Goal: Feedback & Contribution: Submit feedback/report problem

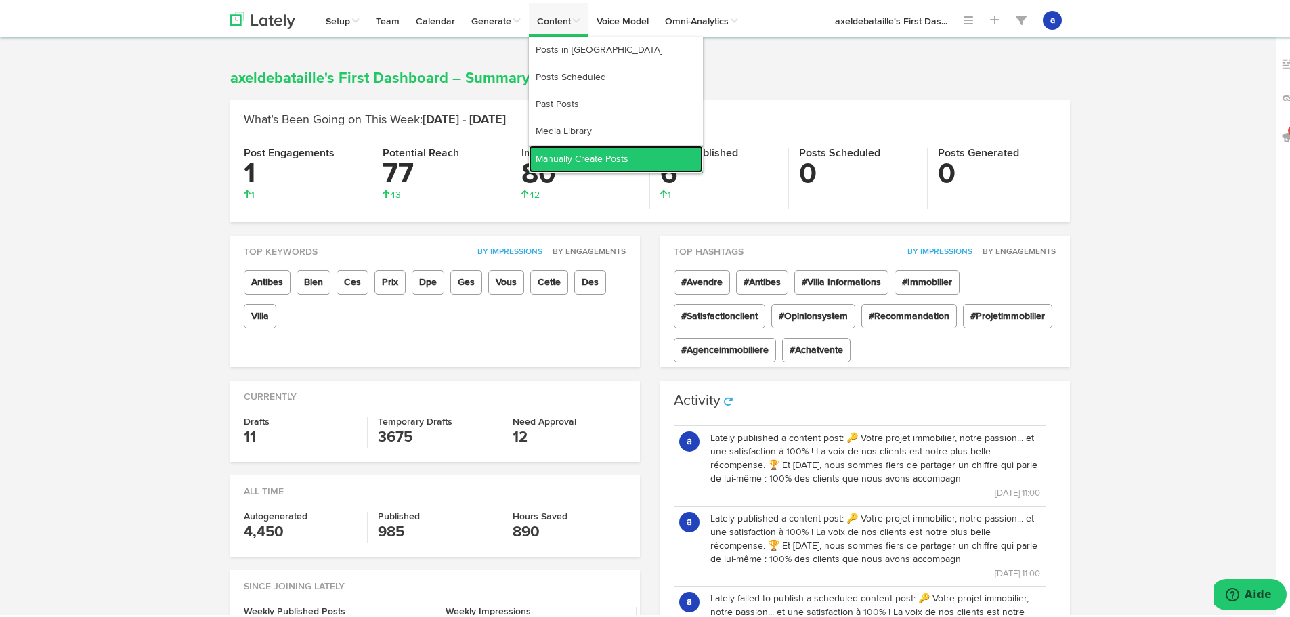
click at [582, 148] on link "Manually Create Posts" at bounding box center [616, 156] width 174 height 27
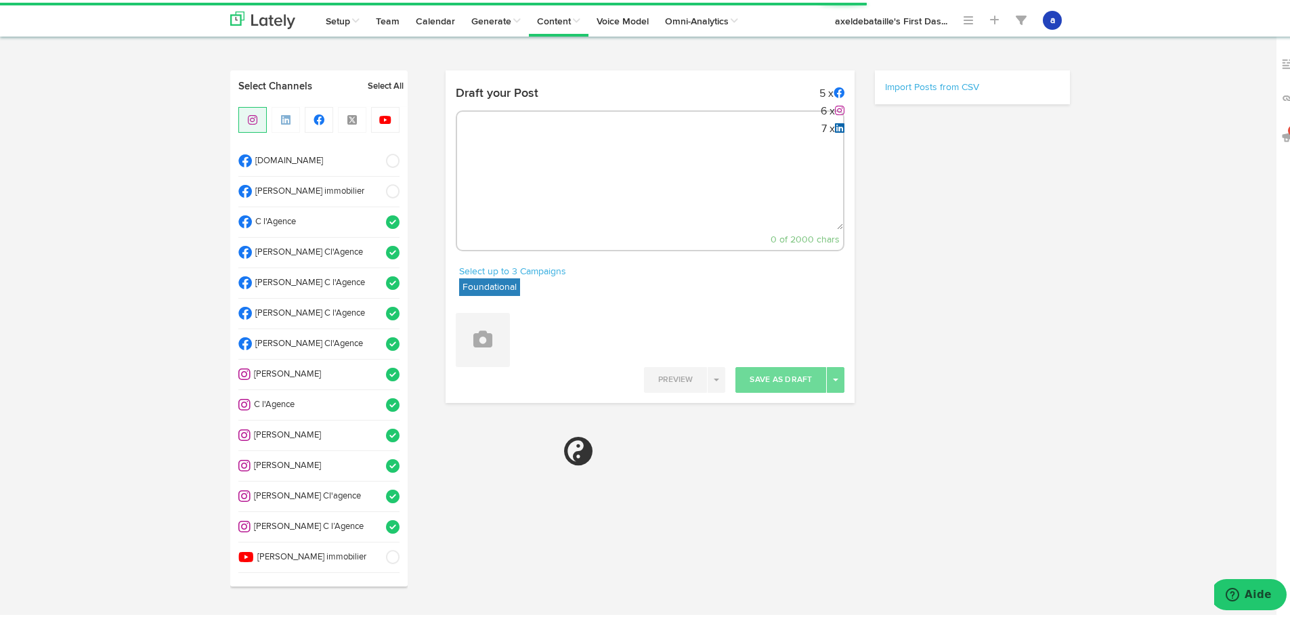
select select "2"
select select "18"
select select "PM"
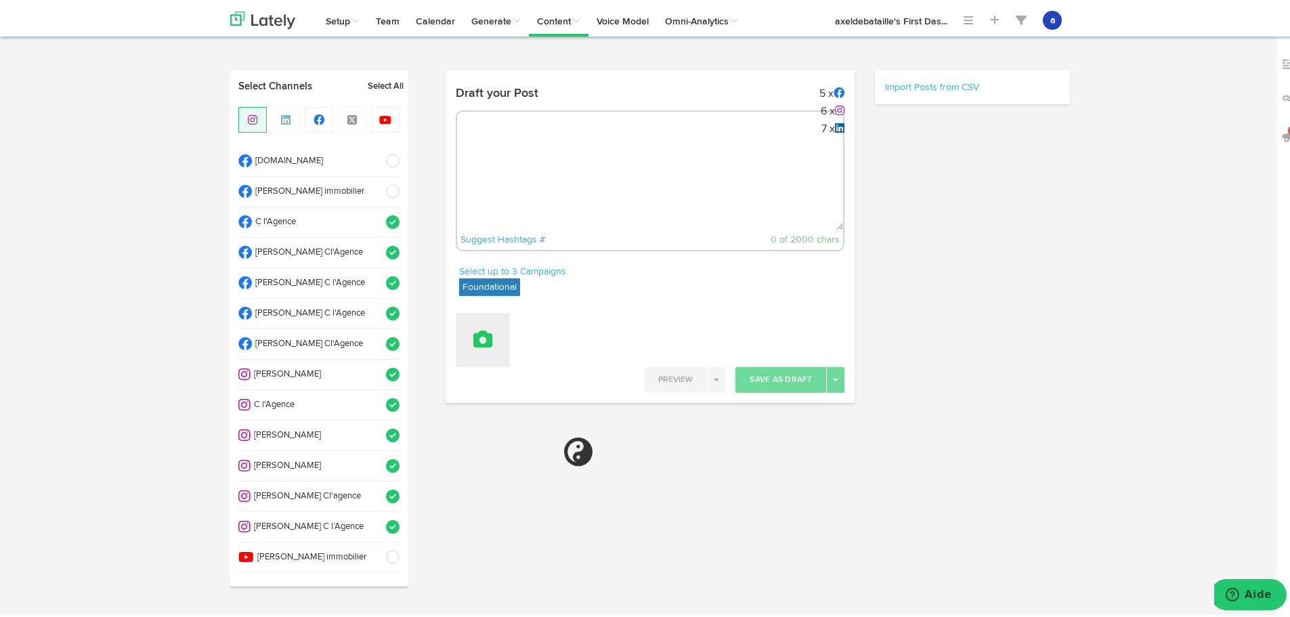
click at [484, 343] on icon at bounding box center [482, 336] width 19 height 19
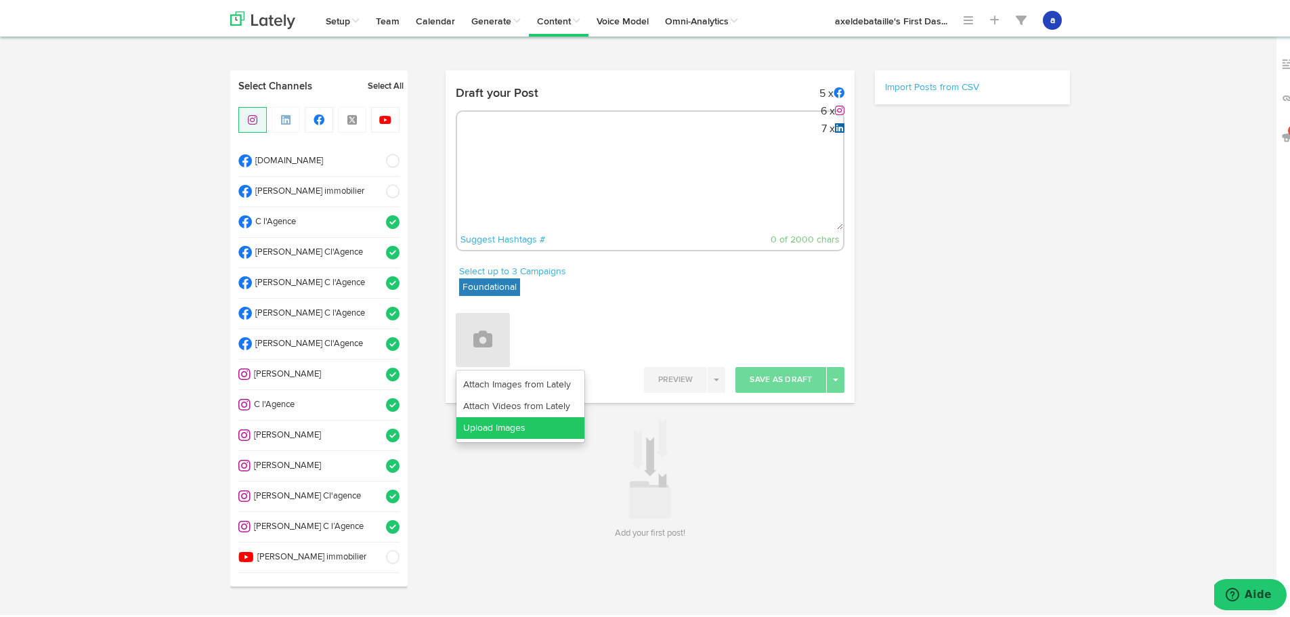
click at [501, 416] on link "Upload Images" at bounding box center [521, 426] width 128 height 22
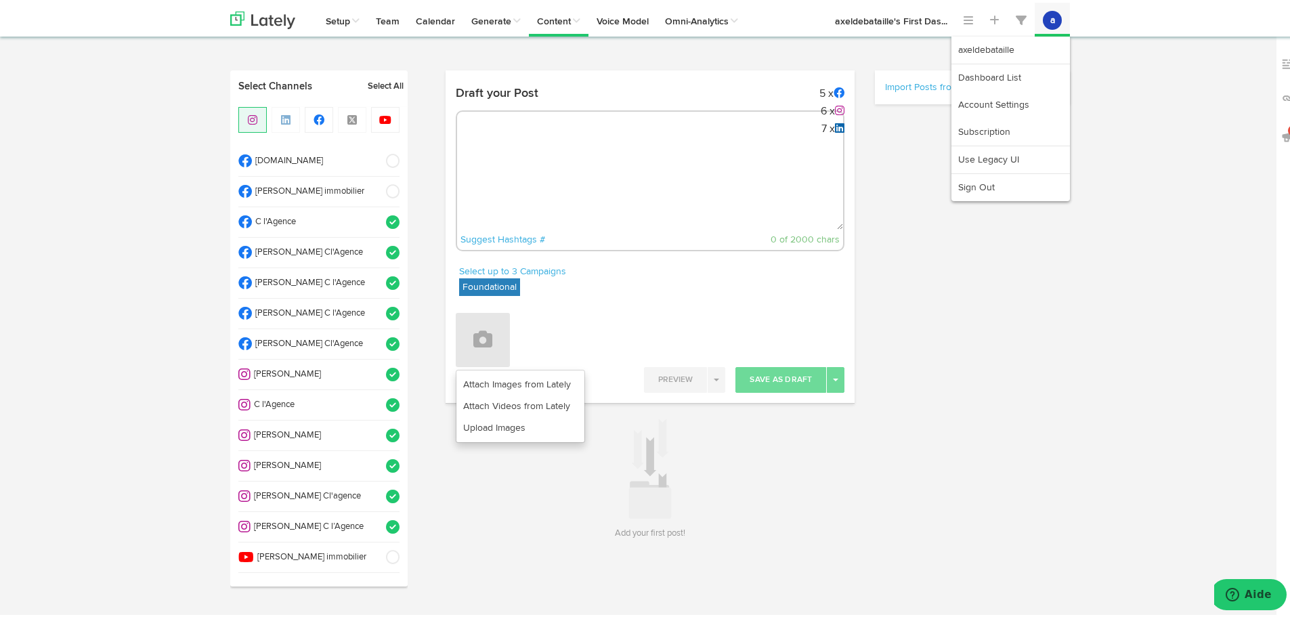
click at [1046, 20] on button "a" at bounding box center [1052, 17] width 19 height 19
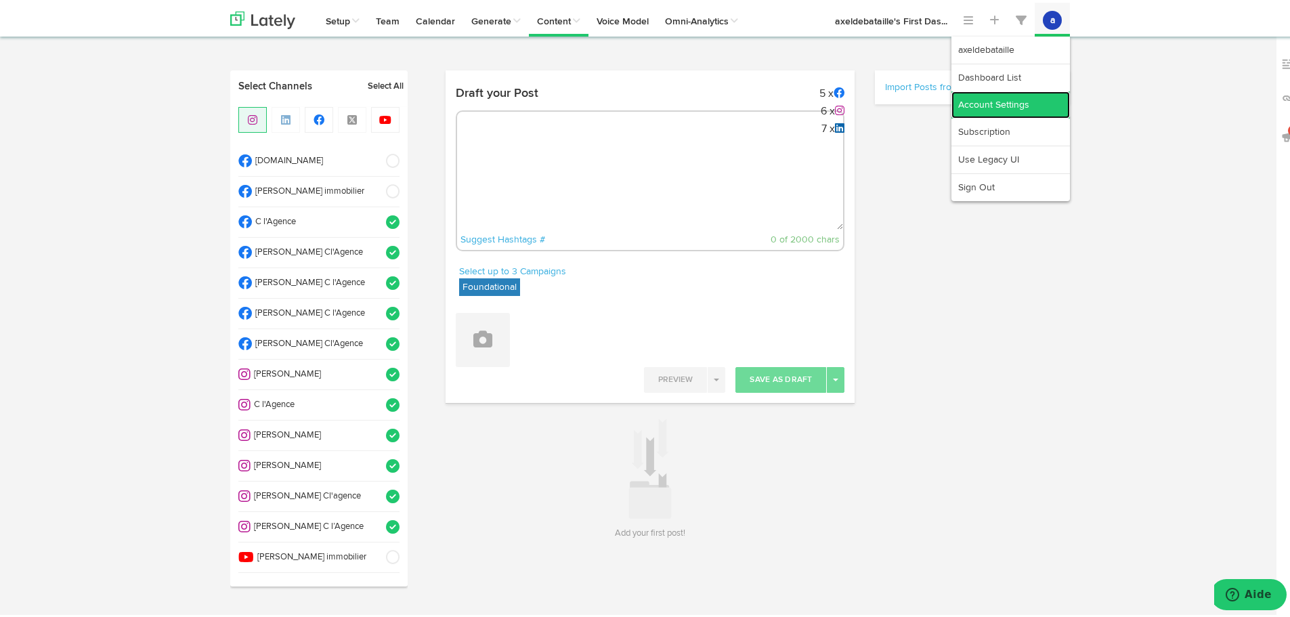
click at [1004, 104] on link "Account Settings" at bounding box center [1011, 102] width 119 height 27
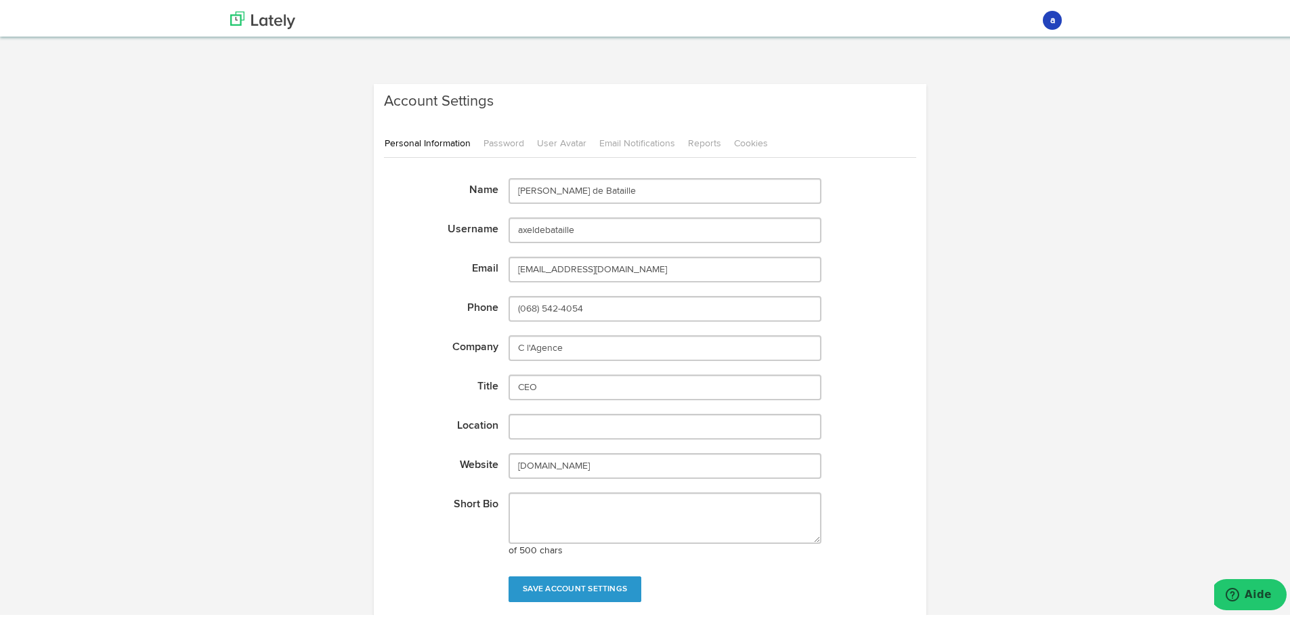
click at [467, 156] on div "× : The following errors have occurred: Personal Information Password User Avat…" at bounding box center [650, 369] width 553 height 507
click at [502, 135] on link "Password" at bounding box center [509, 141] width 52 height 28
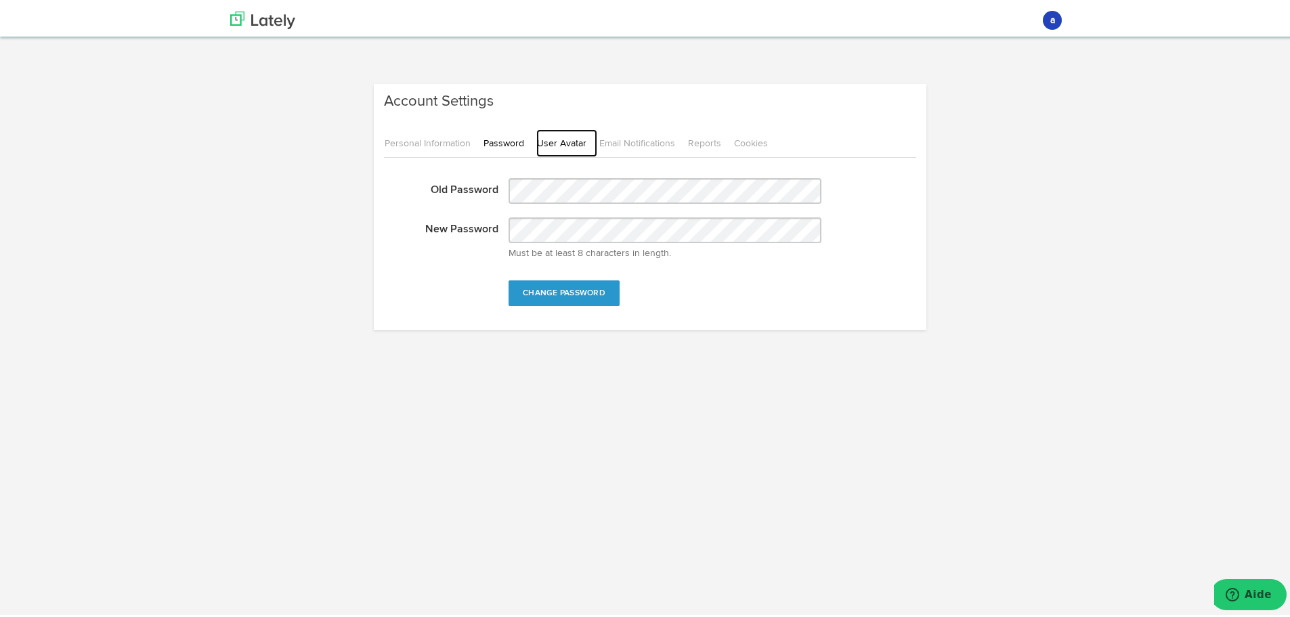
click at [543, 136] on link "User Avatar" at bounding box center [566, 141] width 61 height 28
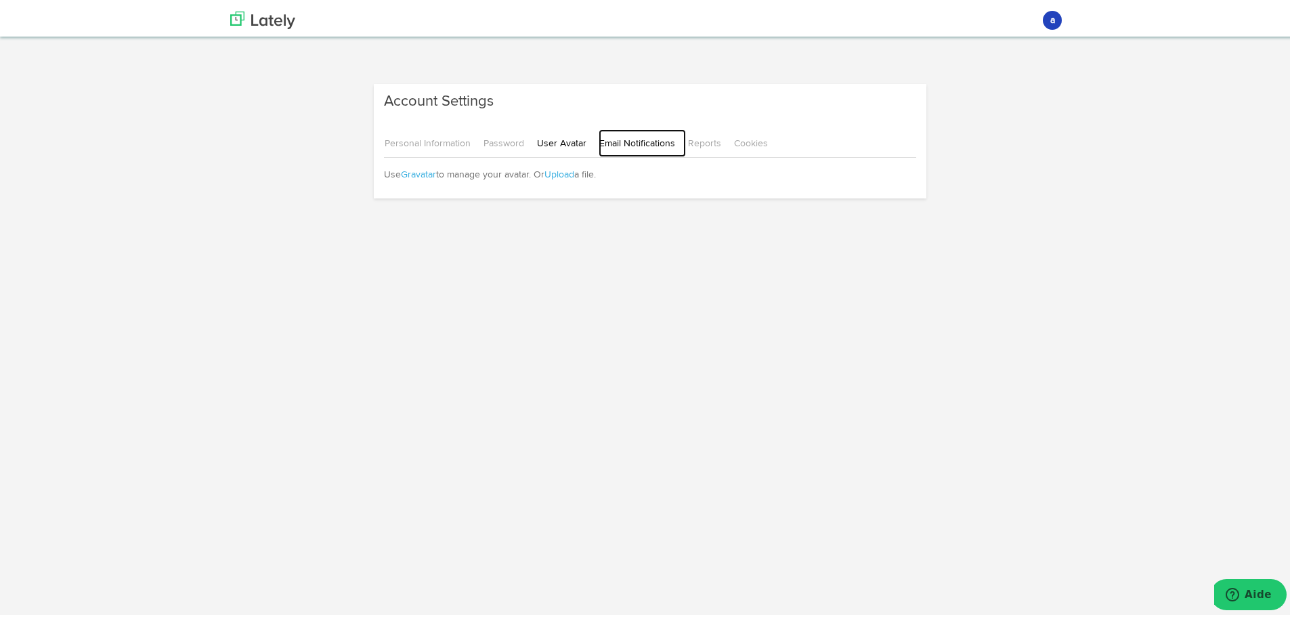
click at [599, 140] on link "Email Notifications" at bounding box center [642, 141] width 87 height 28
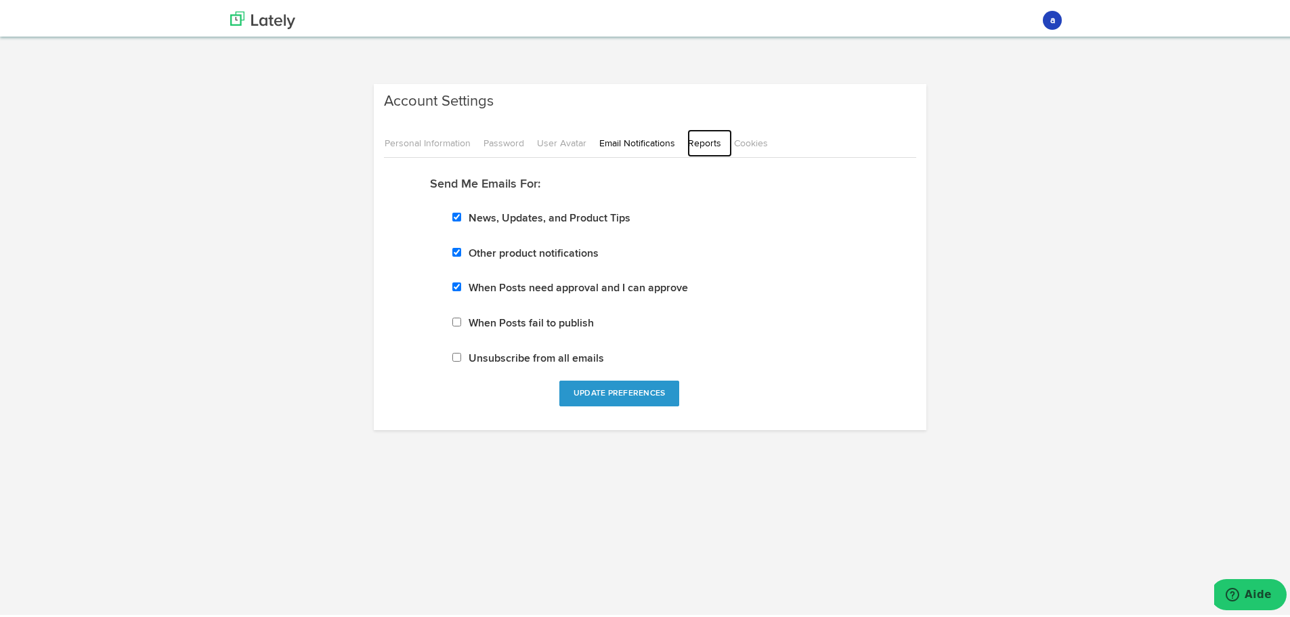
click at [687, 143] on link "Reports" at bounding box center [709, 141] width 45 height 28
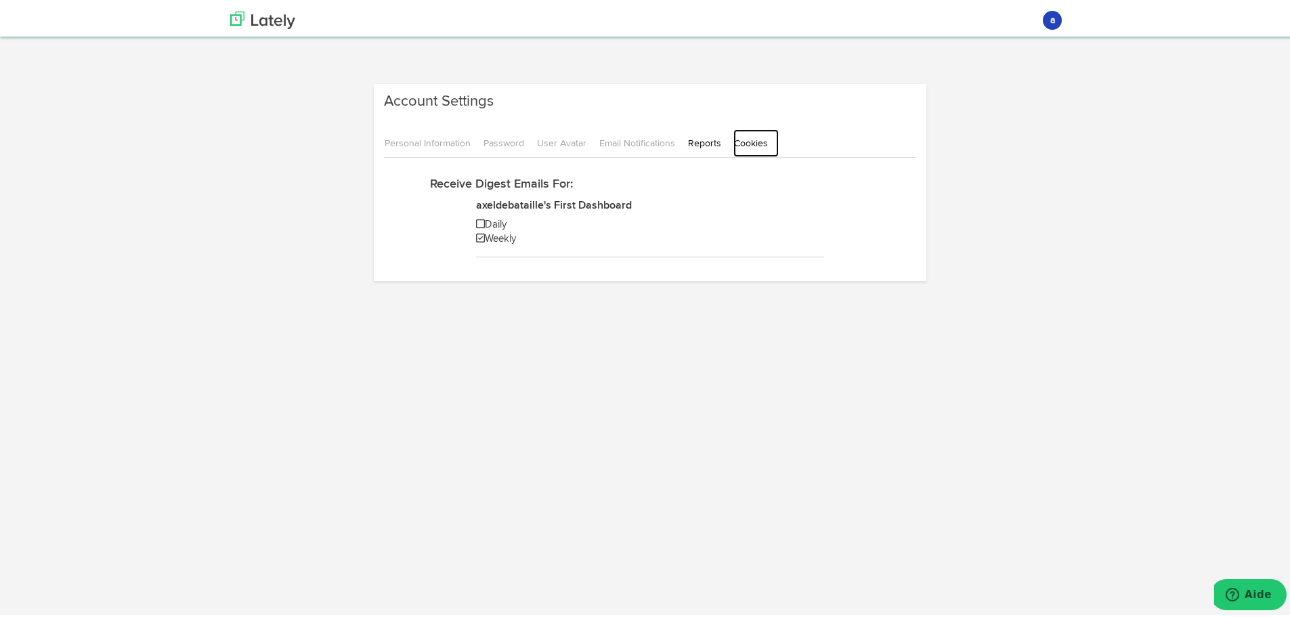
click at [745, 134] on link "Cookies" at bounding box center [756, 141] width 45 height 28
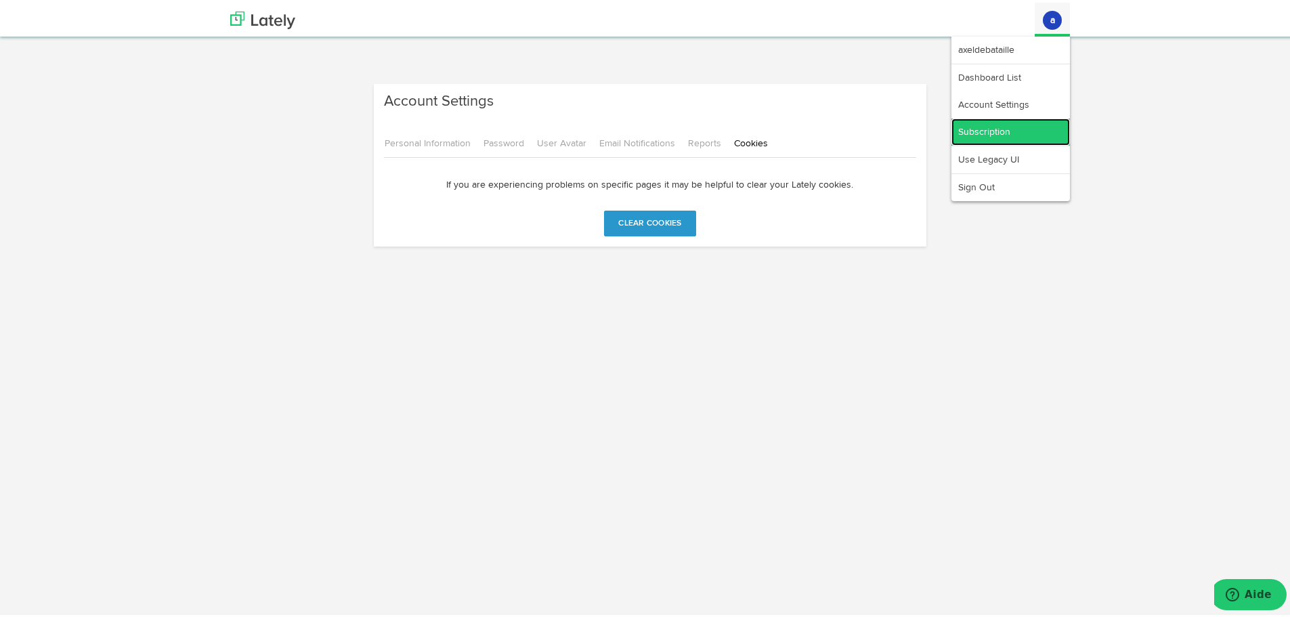
click at [994, 133] on link "Subscription" at bounding box center [1011, 129] width 119 height 27
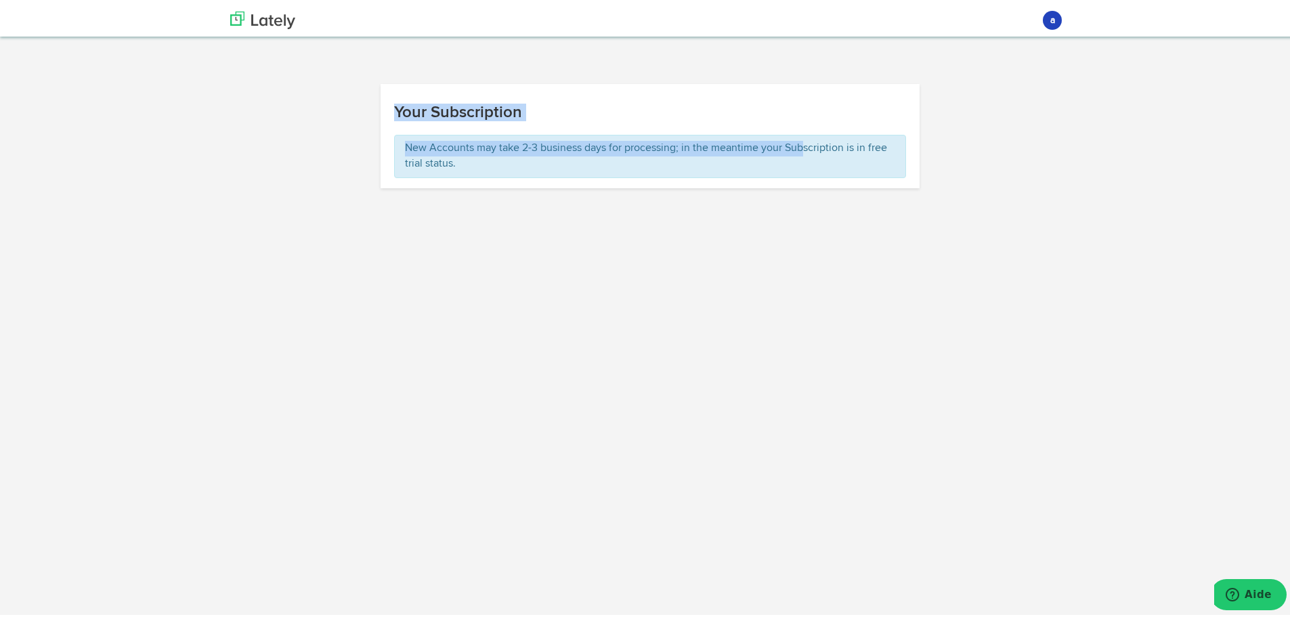
drag, startPoint x: 802, startPoint y: 140, endPoint x: 929, endPoint y: 132, distance: 126.9
click at [929, 132] on div "Loading... Your Subscription This account has VIP access which does not require…" at bounding box center [650, 140] width 860 height 145
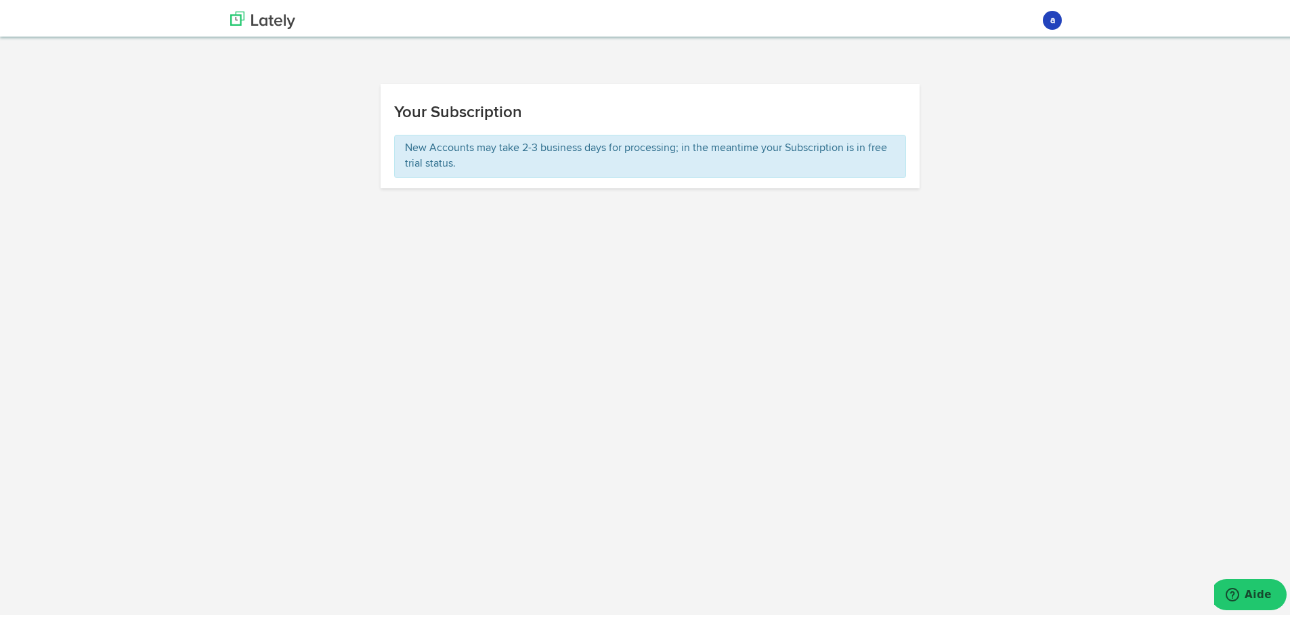
click at [797, 185] on div "New Accounts may take 2-3 business days for processing; in the meantime your Su…" at bounding box center [651, 159] width 540 height 54
click at [703, 145] on p "New Accounts may take 2-3 business days for processing; in the meantime your Su…" at bounding box center [650, 153] width 491 height 31
click at [601, 174] on div "New Accounts may take 2-3 business days for processing; in the meantime your Su…" at bounding box center [650, 153] width 513 height 43
click at [639, 150] on p "New Accounts may take 2-3 business days for processing; in the meantime your Su…" at bounding box center [650, 153] width 491 height 31
click at [370, 175] on div "Your Subscription New Accounts may take 2-3 business days for processing; in th…" at bounding box center [650, 140] width 560 height 118
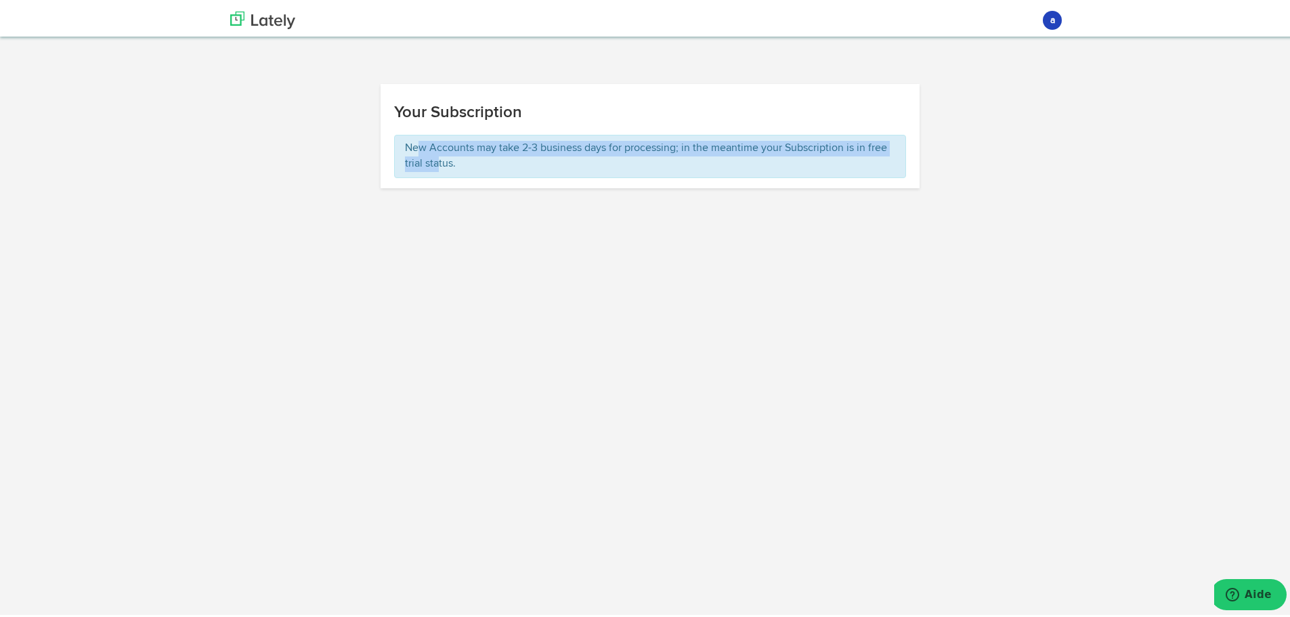
drag, startPoint x: 431, startPoint y: 156, endPoint x: 412, endPoint y: 151, distance: 20.4
click at [412, 151] on p "New Accounts may take 2-3 business days for processing; in the meantime your Su…" at bounding box center [650, 153] width 491 height 31
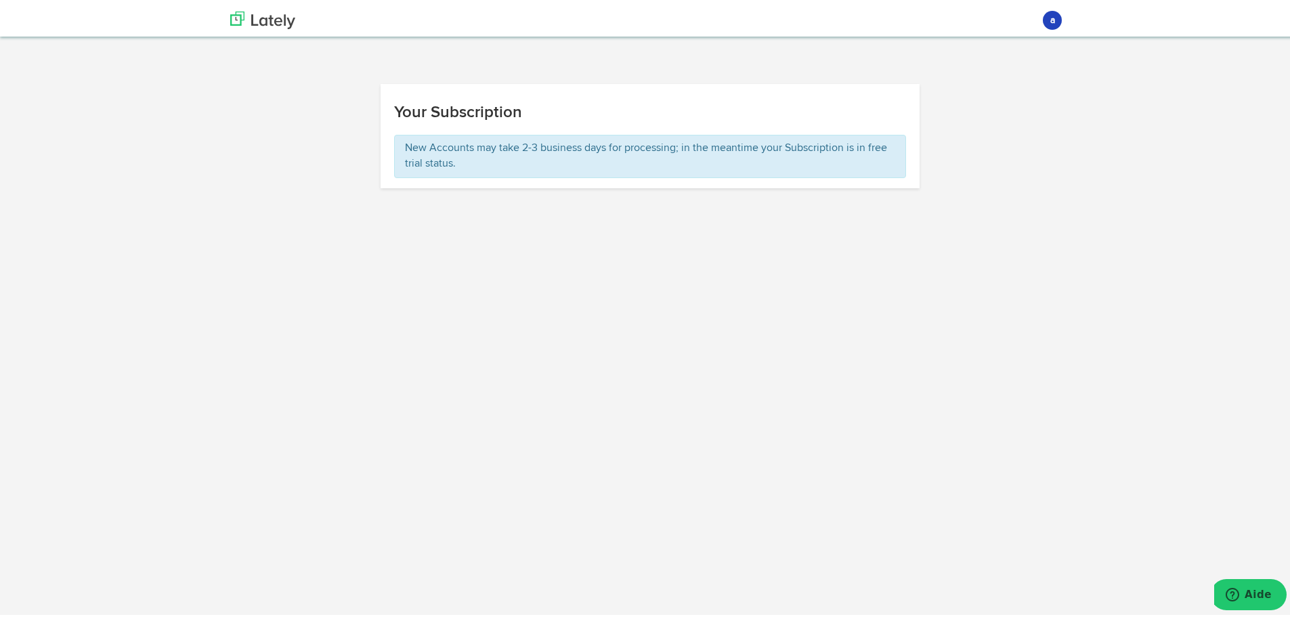
click at [405, 152] on p "New Accounts may take 2-3 business days for processing; in the meantime your Su…" at bounding box center [650, 153] width 491 height 31
drag, startPoint x: 848, startPoint y: 139, endPoint x: 878, endPoint y: 146, distance: 31.2
click at [878, 146] on p "New Accounts may take 2-3 business days for processing; in the meantime your Su…" at bounding box center [650, 153] width 491 height 31
click at [1038, 21] on avatar "a" at bounding box center [1052, 17] width 35 height 33
click at [996, 42] on link "axeldebataille" at bounding box center [1011, 47] width 119 height 27
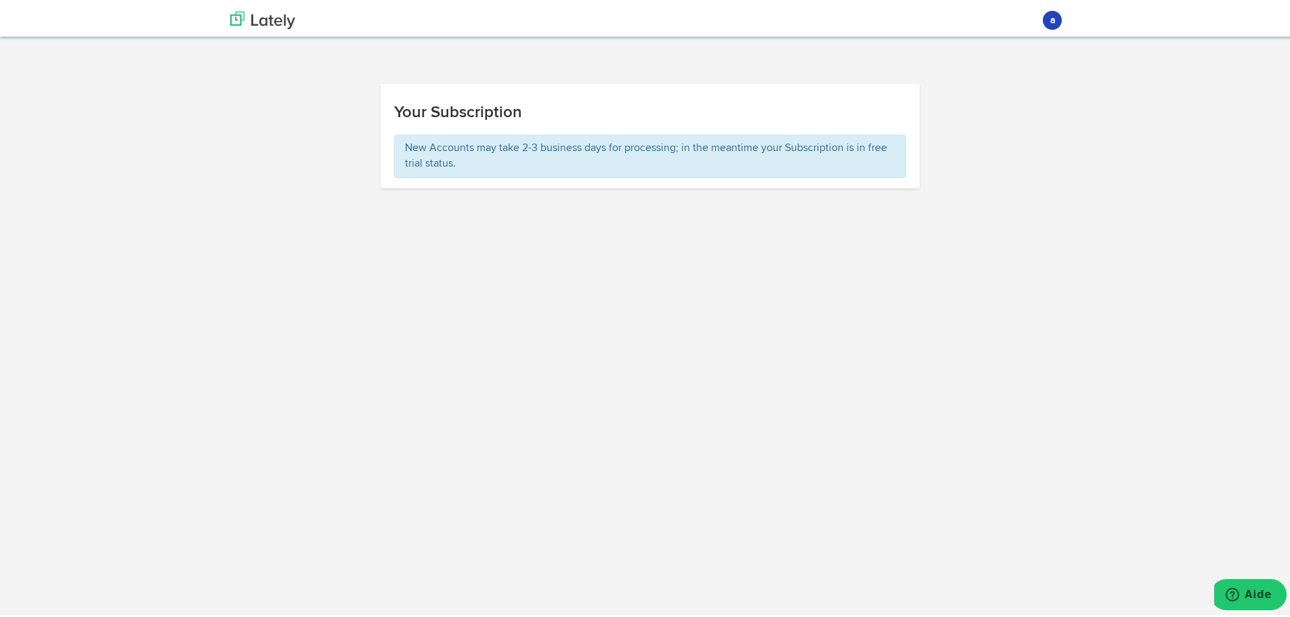
drag, startPoint x: 415, startPoint y: 386, endPoint x: 458, endPoint y: 372, distance: 45.0
click at [417, 386] on html "Channels Create Generate Pipeline Team Basic Analytics (limited on mobile) Dash…" at bounding box center [650, 308] width 1300 height 617
click at [1044, 20] on button "a" at bounding box center [1052, 17] width 19 height 19
click at [1245, 595] on span "Aide" at bounding box center [1235, 594] width 19 height 14
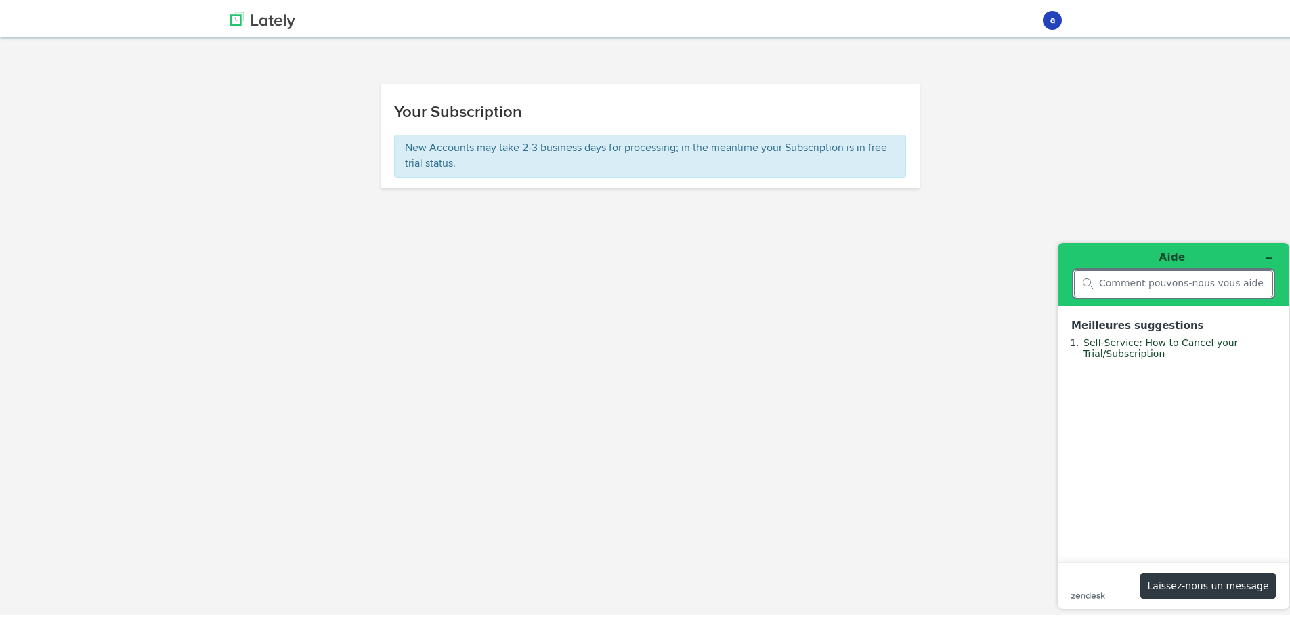
click at [1132, 282] on input "search" at bounding box center [1181, 283] width 165 height 12
type input "bonjour notre compte bancaire est bien prélevé tous les mois mais je n'ai pas a…"
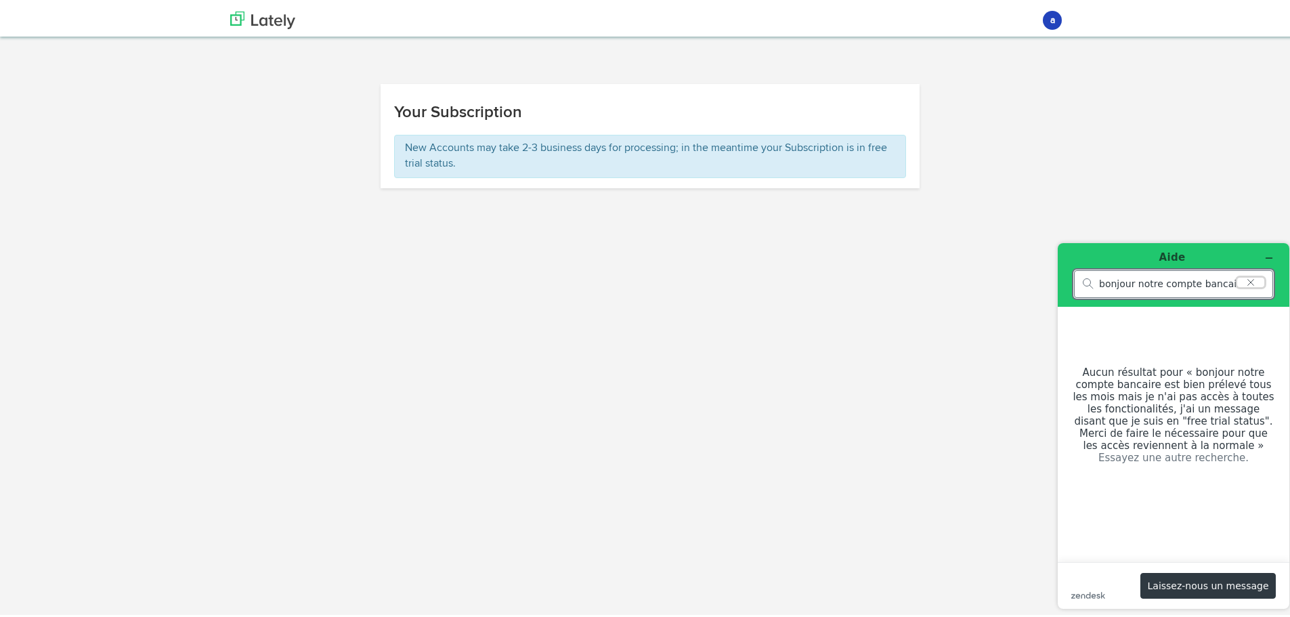
click at [1251, 282] on icon "Effacer la recherche" at bounding box center [1251, 281] width 11 height 9
click at [1162, 586] on button "Laissez­‑nous un message" at bounding box center [1208, 585] width 135 height 26
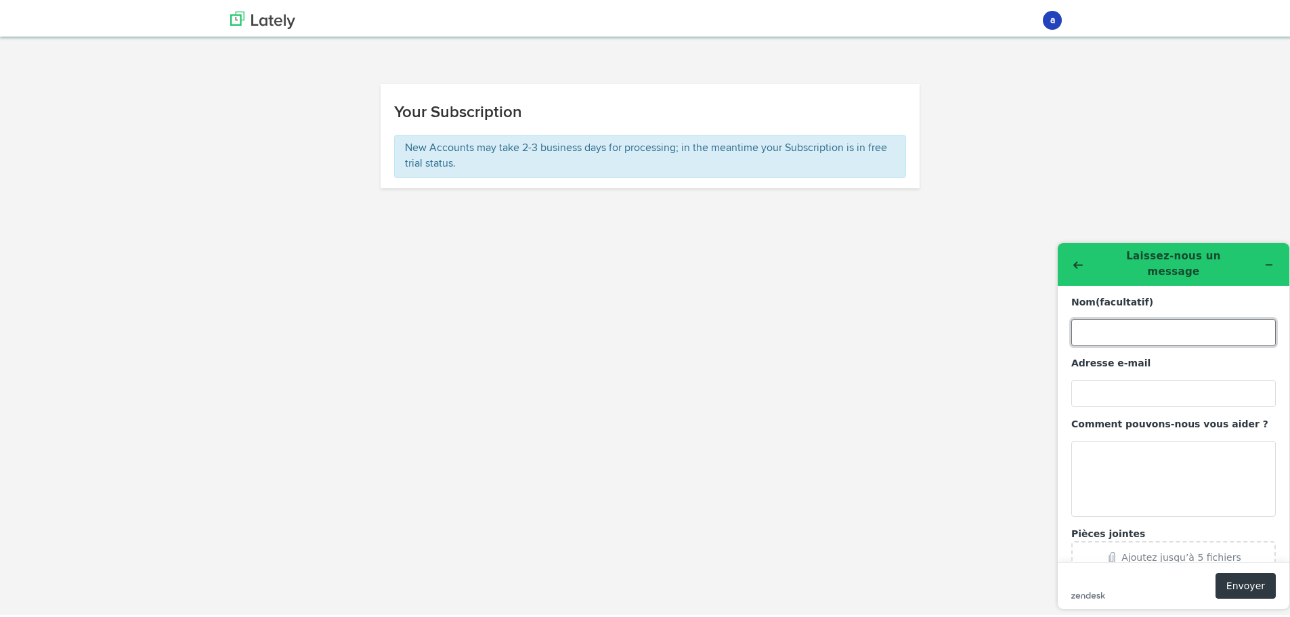
click at [1100, 324] on input "Nom (facultatif)" at bounding box center [1173, 331] width 205 height 27
type input "OMNIVATION - C L'AGENCE"
click at [1103, 379] on input "Adresse e-mail" at bounding box center [1173, 392] width 205 height 27
type input "[EMAIL_ADDRESS][DOMAIN_NAME]"
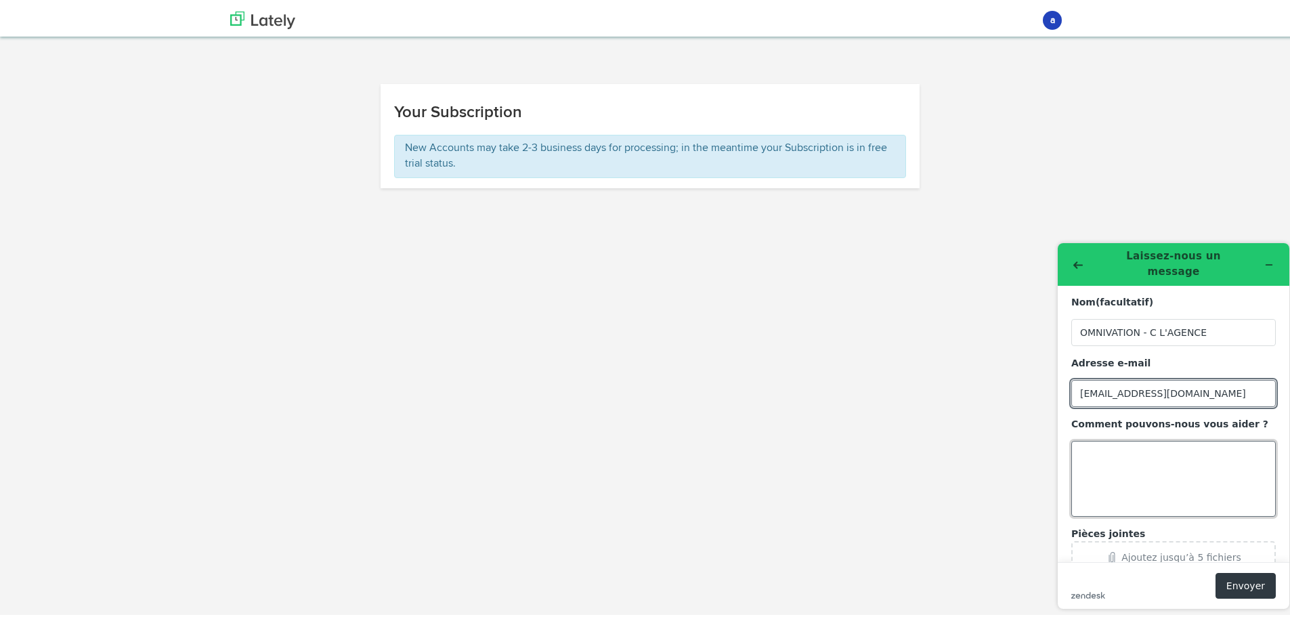
click at [1119, 454] on textarea "Comment pouvons-nous vous aider ?" at bounding box center [1173, 478] width 205 height 76
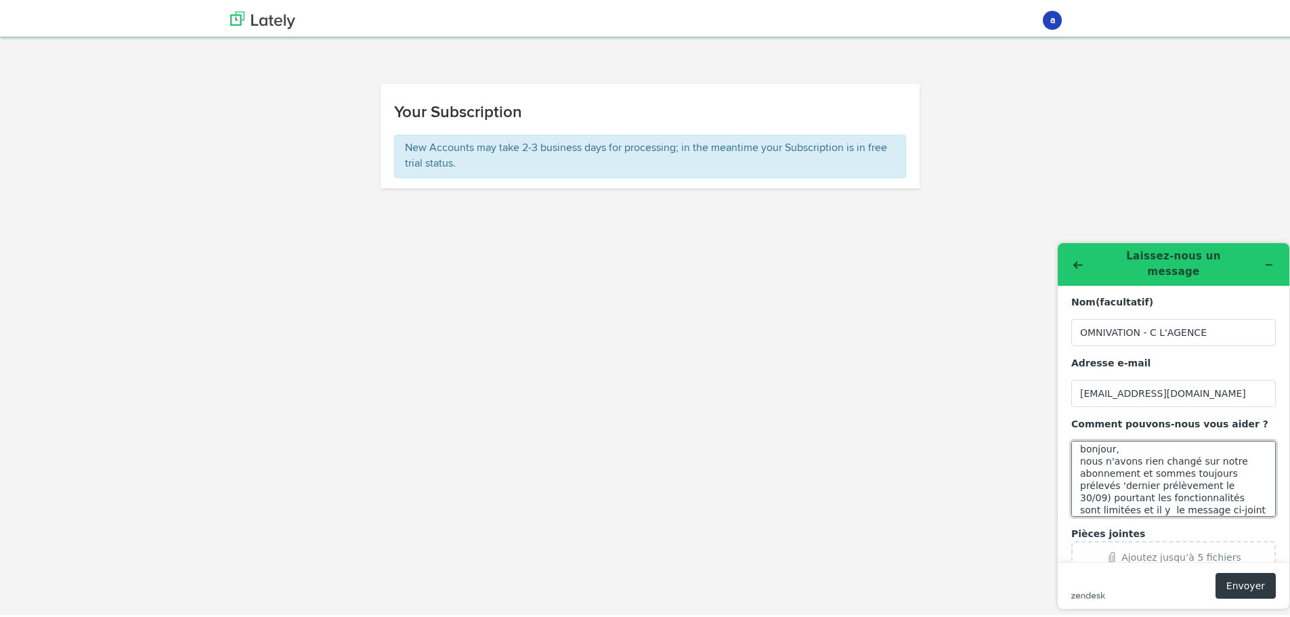
scroll to position [18, 0]
click at [1161, 551] on div "Ajoutez jusqu’à 5 fichiers" at bounding box center [1181, 556] width 119 height 11
drag, startPoint x: 1088, startPoint y: 494, endPoint x: 1047, endPoint y: 494, distance: 41.3
click at [1080, 494] on textarea "bonjour, nous n'avons rien changé sur notre abonnement et sommes toujours préle…" at bounding box center [1173, 478] width 205 height 76
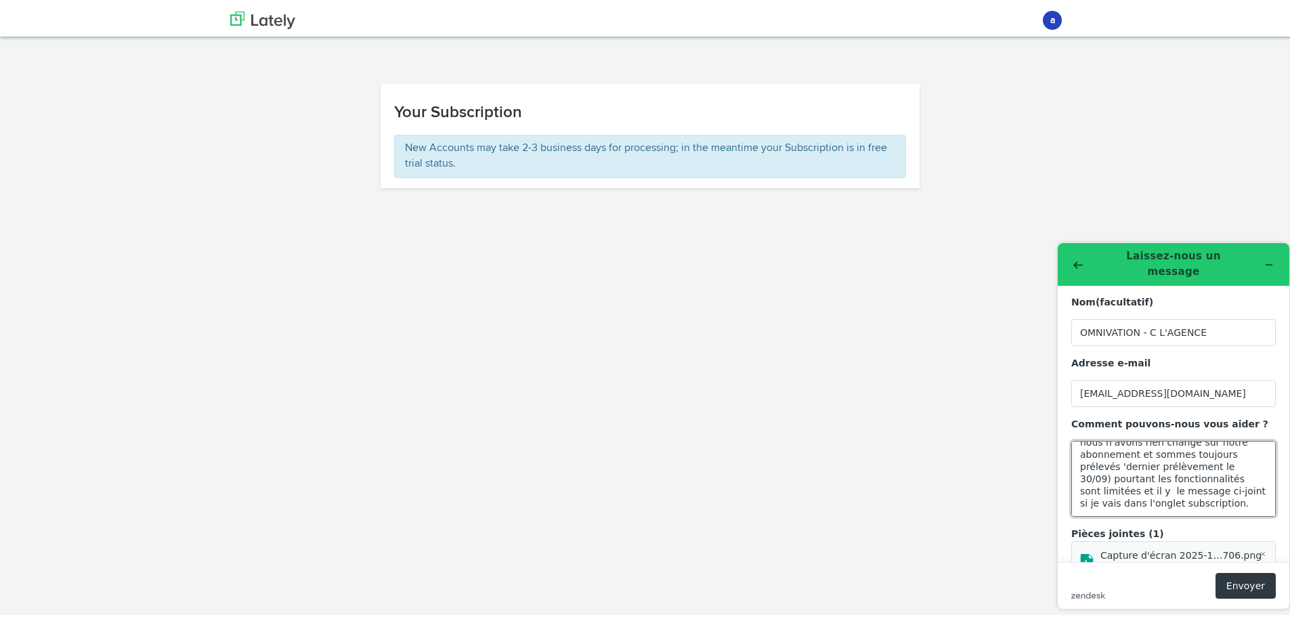
click at [1204, 495] on textarea "bonjour, nous n'avons rien changé sur notre abonnement et sommes toujours préle…" at bounding box center [1173, 478] width 205 height 76
type textarea "bonjour, nous n'avons rien changé sur notre abonnement et sommes toujours préle…"
click at [1247, 580] on button "Envoyer" at bounding box center [1246, 585] width 60 height 26
